Goal: Information Seeking & Learning: Check status

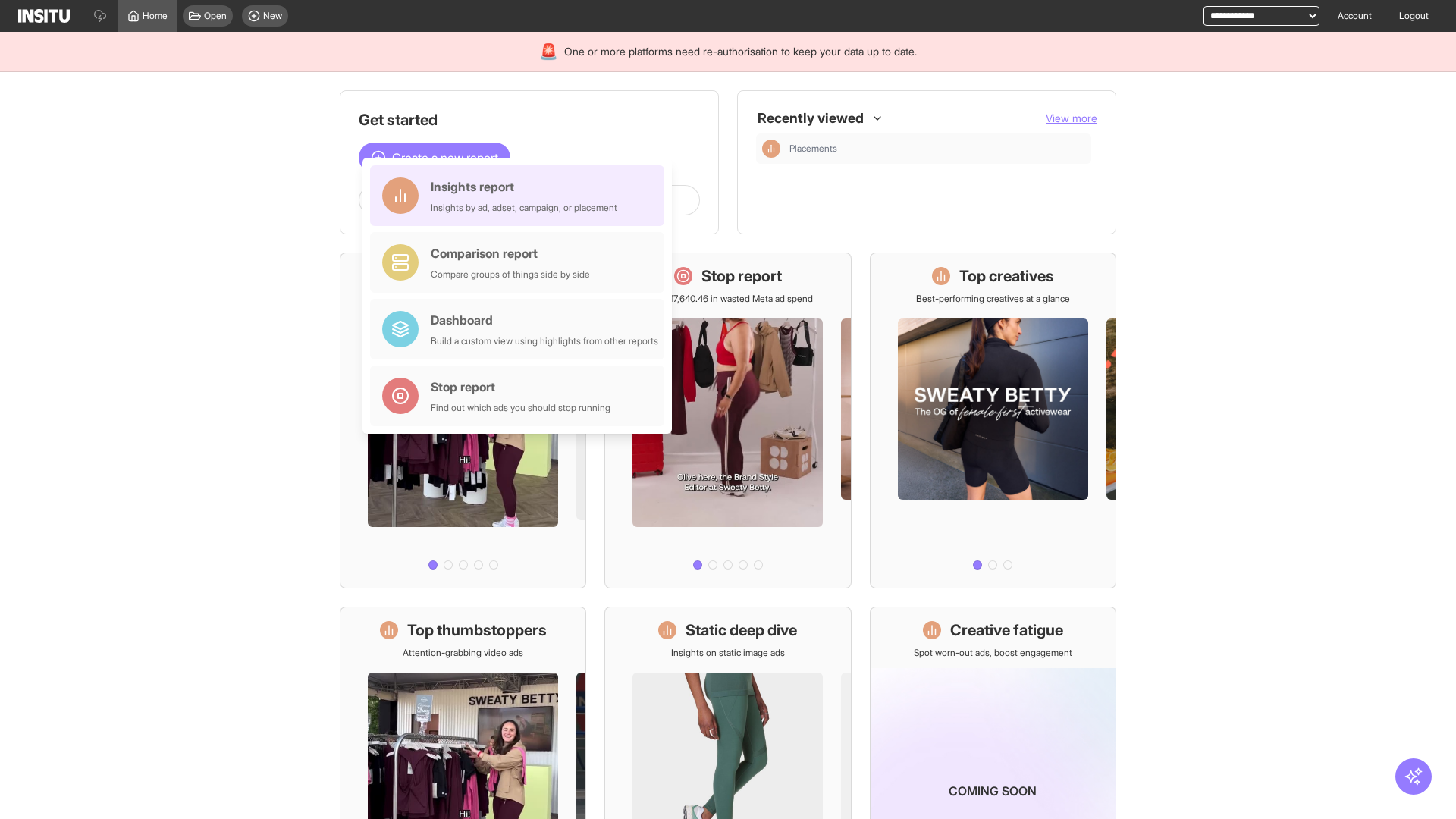
click at [521, 196] on div "Insights report Insights by ad, adset, campaign, or placement" at bounding box center [523, 195] width 186 height 36
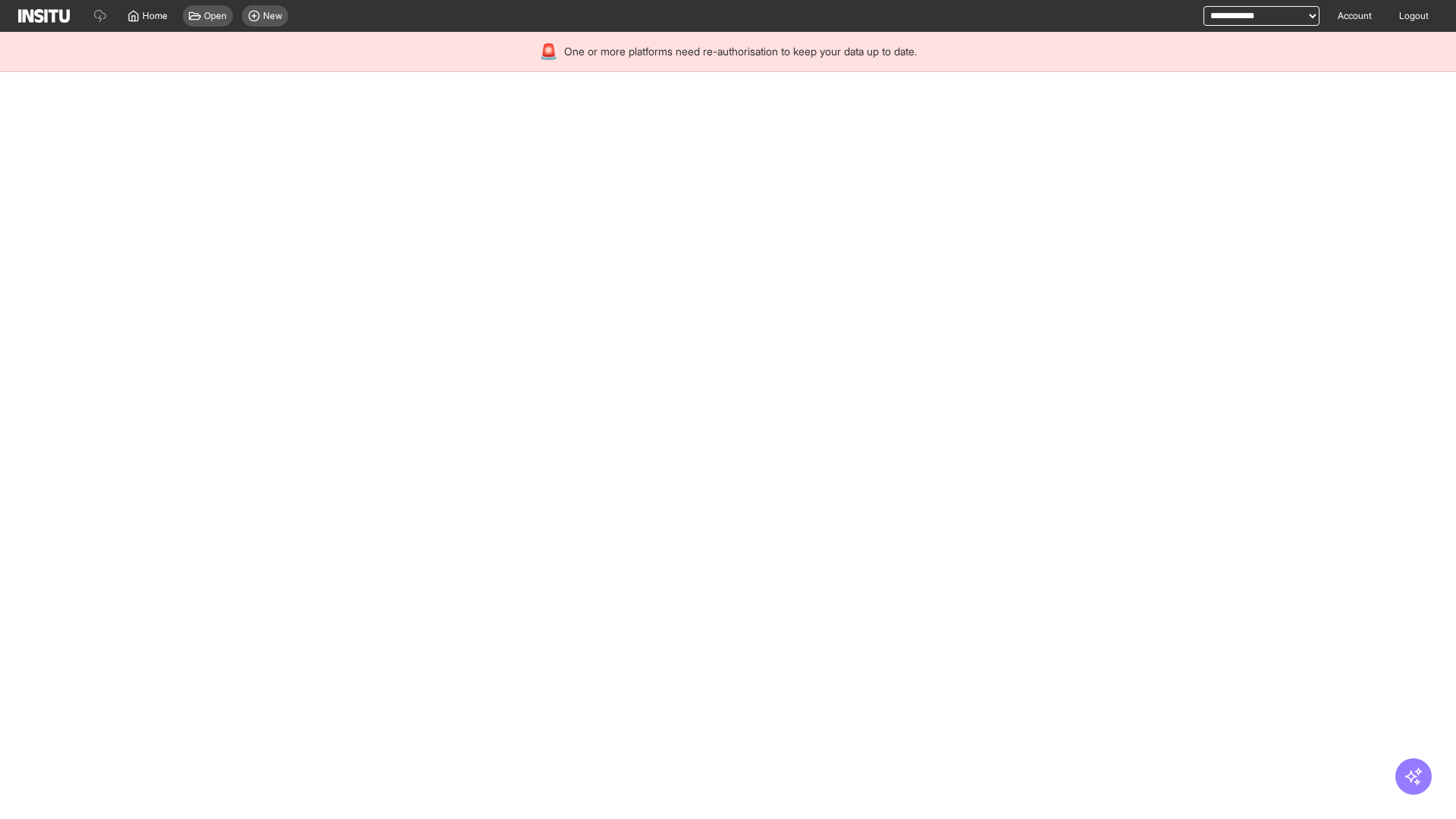
select select "**"
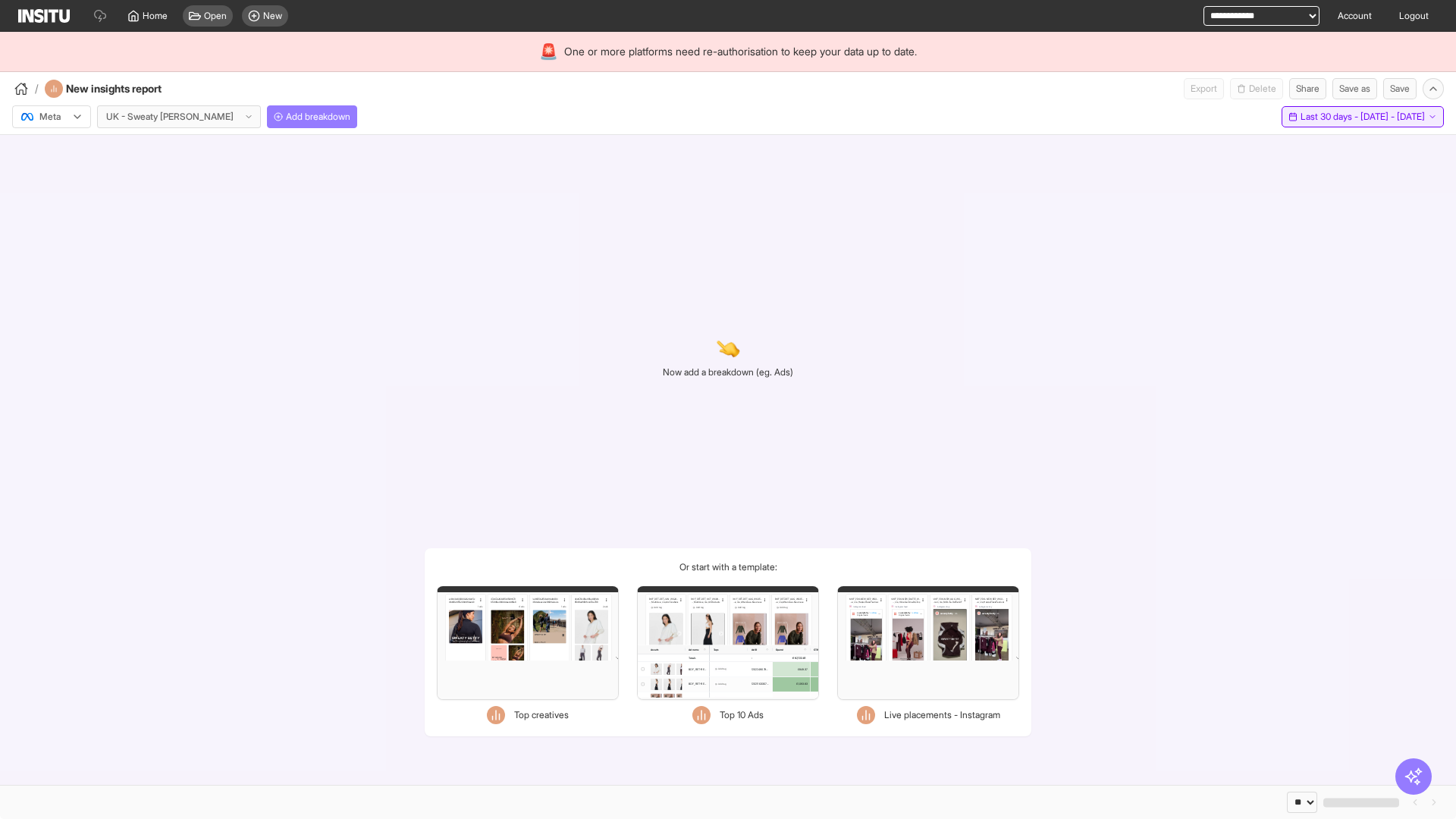
click at [1330, 117] on span "Last 30 days - [DATE] - [DATE]" at bounding box center [1362, 116] width 124 height 12
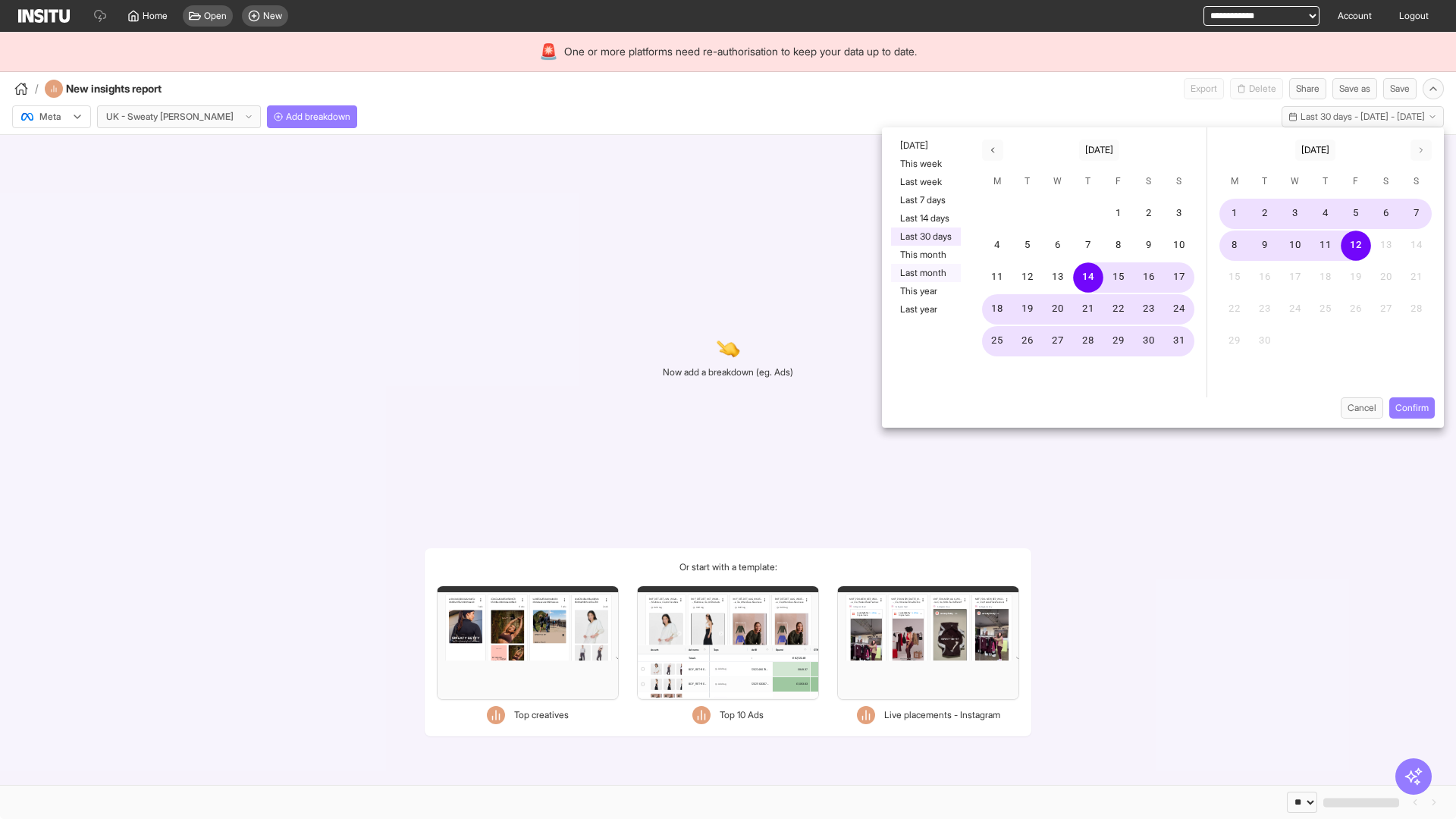
click at [924, 273] on button "Last month" at bounding box center [926, 273] width 70 height 18
